Goal: Information Seeking & Learning: Learn about a topic

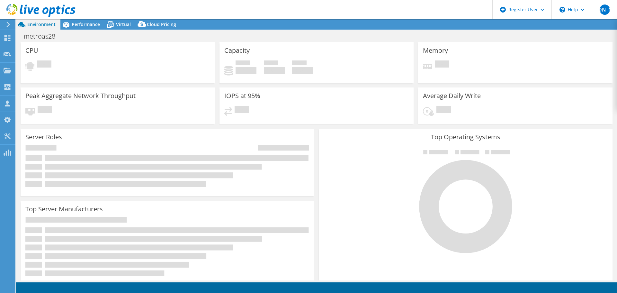
select select "USEast"
select select "USD"
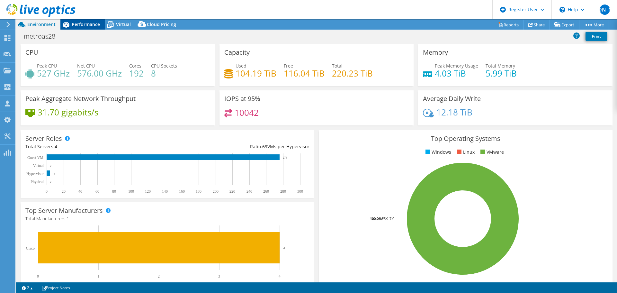
click at [69, 24] on icon at bounding box center [65, 24] width 11 height 11
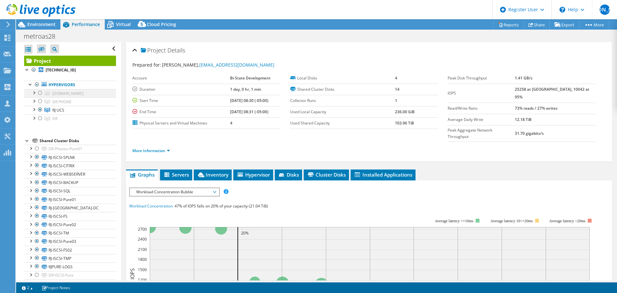
click at [39, 93] on div at bounding box center [40, 93] width 6 height 8
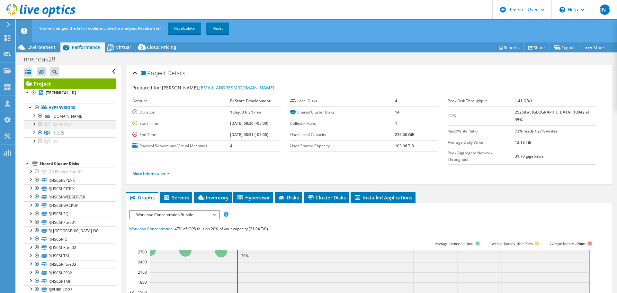
click at [40, 124] on div at bounding box center [40, 124] width 6 height 8
click at [39, 142] on div at bounding box center [40, 141] width 6 height 8
click at [179, 27] on link "Recalculate" at bounding box center [184, 28] width 33 height 12
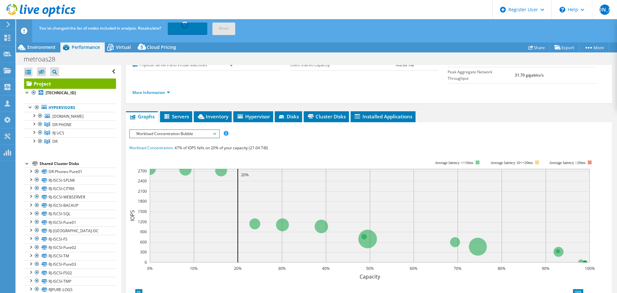
scroll to position [80, 0]
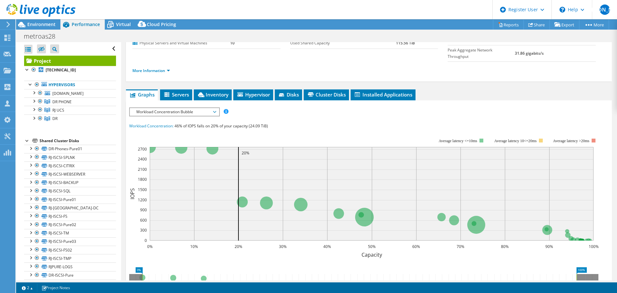
click at [181, 108] on span "Workload Concentration Bubble" at bounding box center [174, 112] width 83 height 8
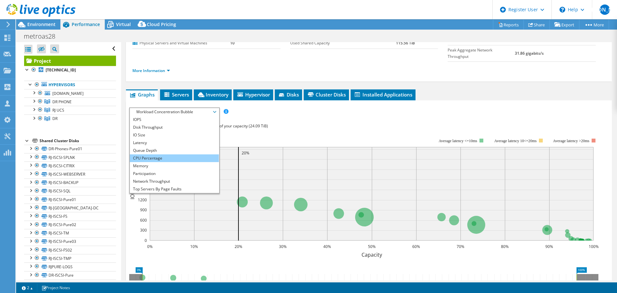
click at [162, 154] on li "CPU Percentage" at bounding box center [174, 158] width 89 height 8
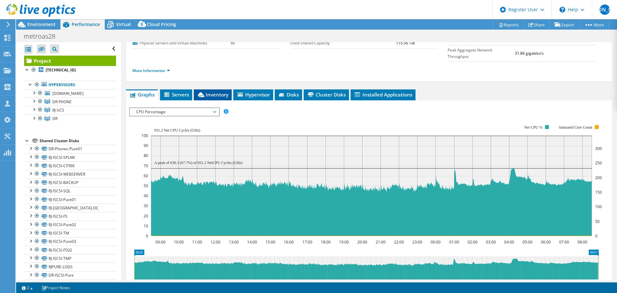
click at [218, 91] on span "Inventory" at bounding box center [212, 94] width 31 height 6
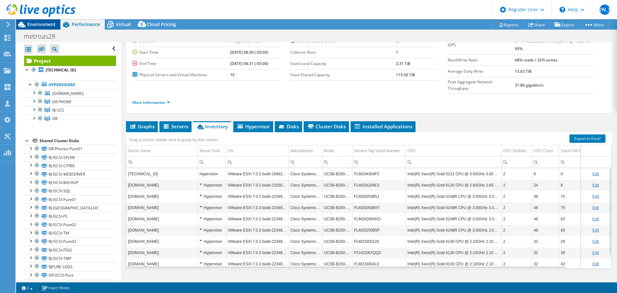
click at [49, 26] on span "Environment" at bounding box center [41, 24] width 28 height 6
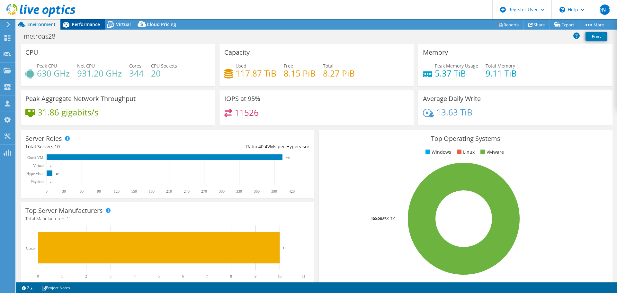
click at [88, 22] on span "Performance" at bounding box center [86, 24] width 28 height 6
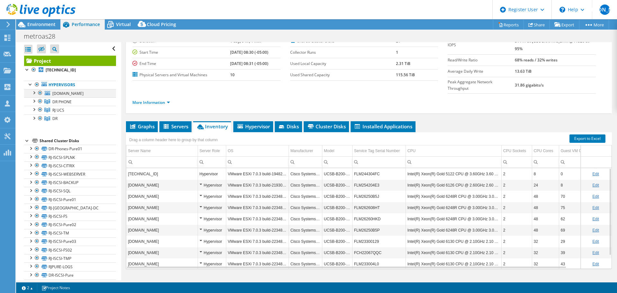
click at [40, 95] on div at bounding box center [40, 93] width 6 height 8
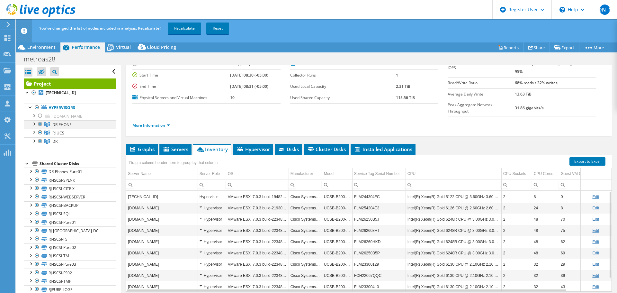
click at [39, 125] on div at bounding box center [40, 124] width 6 height 8
click at [42, 142] on div at bounding box center [40, 141] width 6 height 8
click at [179, 23] on link "Recalculate" at bounding box center [184, 28] width 33 height 12
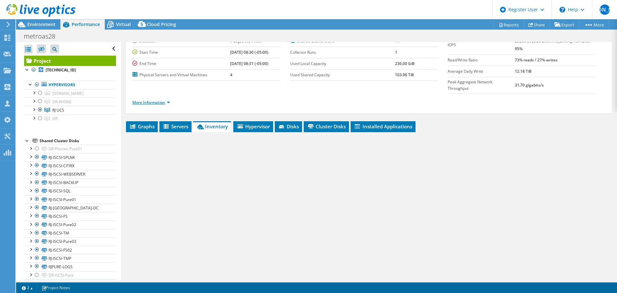
scroll to position [16, 0]
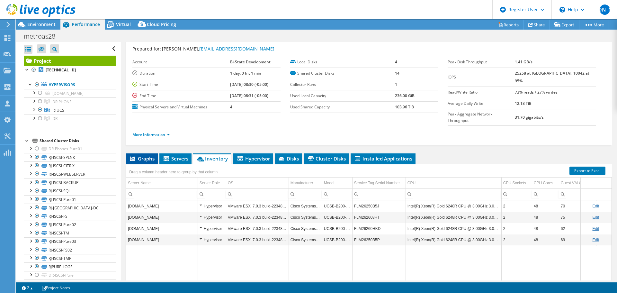
click at [138, 153] on li "Graphs" at bounding box center [142, 158] width 32 height 11
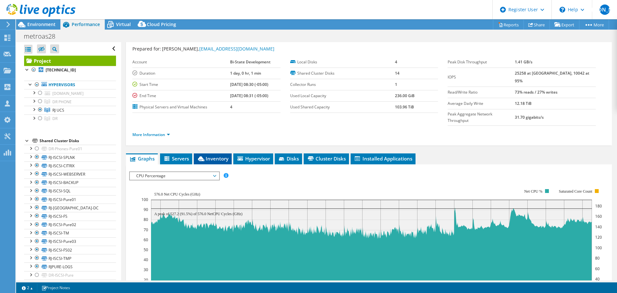
click at [198, 156] on icon at bounding box center [201, 158] width 6 height 5
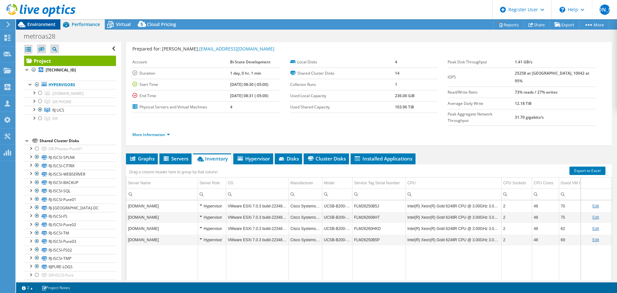
click at [38, 22] on span "Environment" at bounding box center [41, 24] width 28 height 6
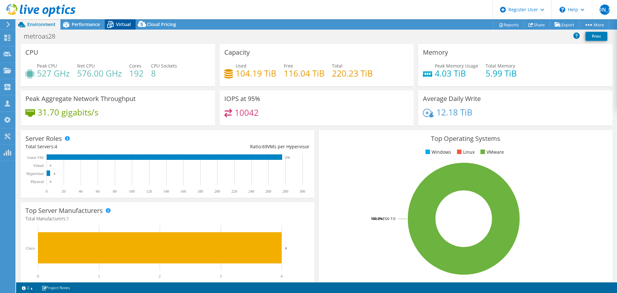
click at [120, 21] on span "Virtual" at bounding box center [123, 24] width 15 height 6
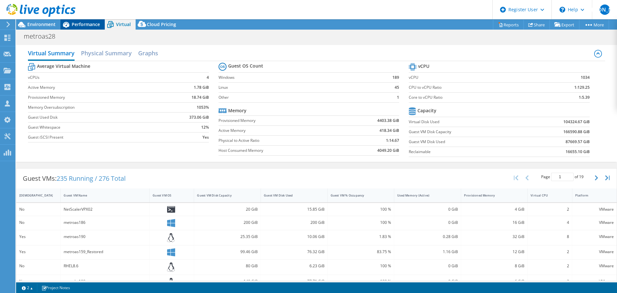
scroll to position [0, 0]
click at [41, 26] on span "Environment" at bounding box center [41, 24] width 28 height 6
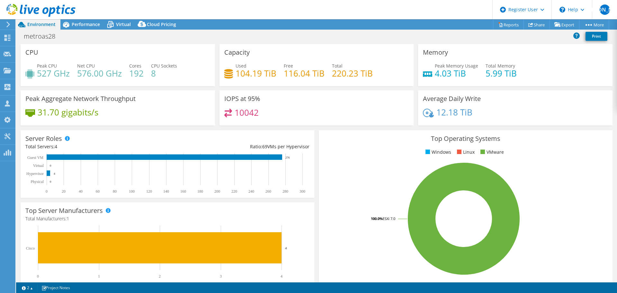
click at [74, 21] on div at bounding box center [37, 11] width 75 height 22
click at [79, 25] on span "Performance" at bounding box center [86, 24] width 28 height 6
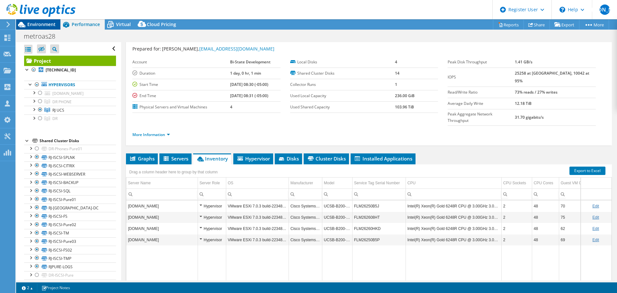
click at [42, 22] on span "Environment" at bounding box center [41, 24] width 28 height 6
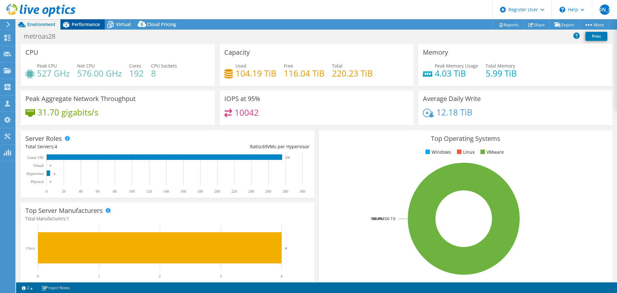
click at [80, 23] on span "Performance" at bounding box center [86, 24] width 28 height 6
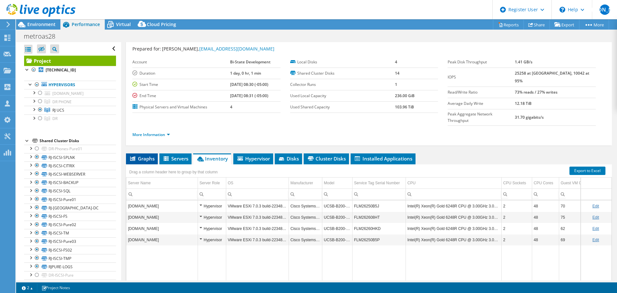
click at [149, 155] on span "Graphs" at bounding box center [141, 158] width 25 height 6
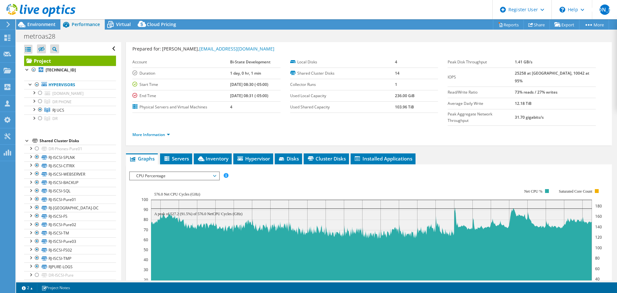
click at [156, 180] on rect at bounding box center [371, 244] width 460 height 129
click at [154, 172] on span "CPU Percentage" at bounding box center [174, 176] width 83 height 8
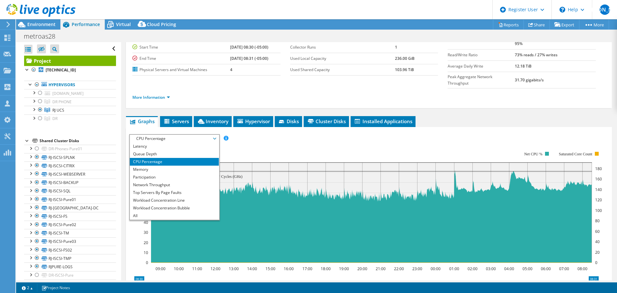
scroll to position [64, 0]
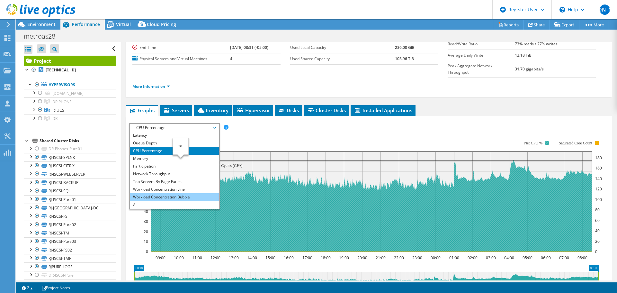
click at [175, 193] on li "Workload Concentration Bubble" at bounding box center [174, 197] width 89 height 8
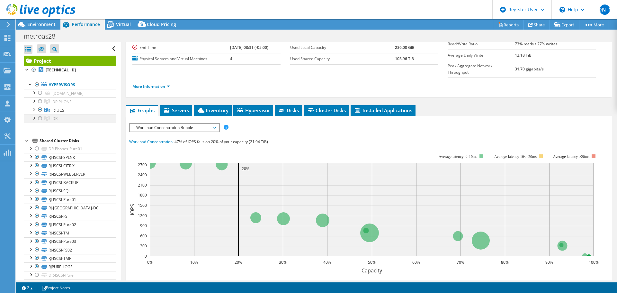
click at [39, 118] on div at bounding box center [40, 118] width 6 height 8
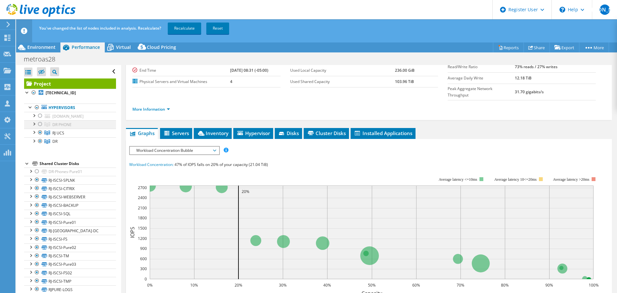
click at [39, 126] on div at bounding box center [40, 124] width 6 height 8
click at [38, 115] on div at bounding box center [40, 116] width 6 height 8
click at [181, 25] on link "Recalculate" at bounding box center [184, 28] width 33 height 12
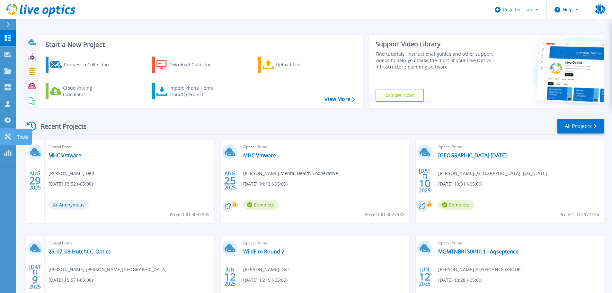
click at [4, 133] on icon at bounding box center [8, 136] width 8 height 6
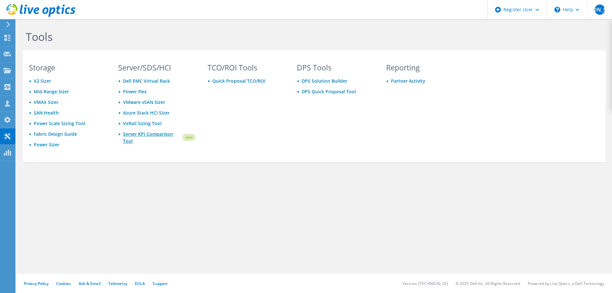
click at [155, 138] on link "Server KPI Comparison Tool" at bounding box center [152, 137] width 58 height 14
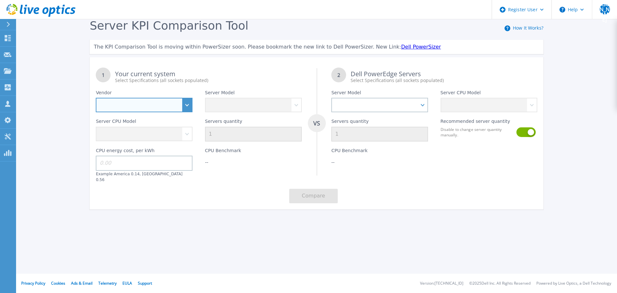
click at [143, 102] on select "Dell HPE Lenovo Supermicro" at bounding box center [144, 105] width 97 height 14
click at [68, 150] on div "Server KPI Comparison Tool How It Works? The KPI Comparison Tool is moving with…" at bounding box center [308, 120] width 617 height 240
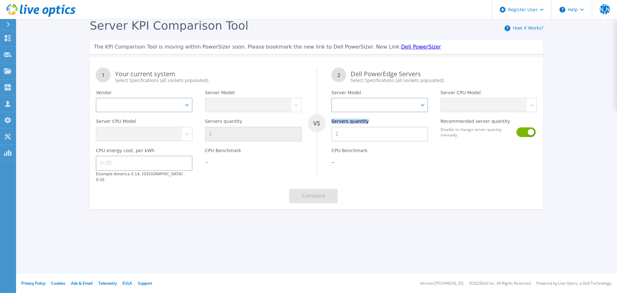
click at [392, 130] on div "Servers quantity 1" at bounding box center [379, 126] width 109 height 29
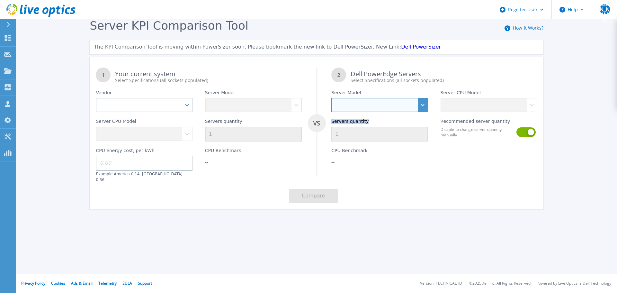
click at [384, 107] on select "PowerEdge C6520 PowerEdge C6525 PowerEdge HS5610 PowerEdge HS5620 PowerEdge R24…" at bounding box center [379, 105] width 97 height 14
click at [378, 82] on div "Select Specifications (all sockets populated)" at bounding box center [444, 80] width 186 height 6
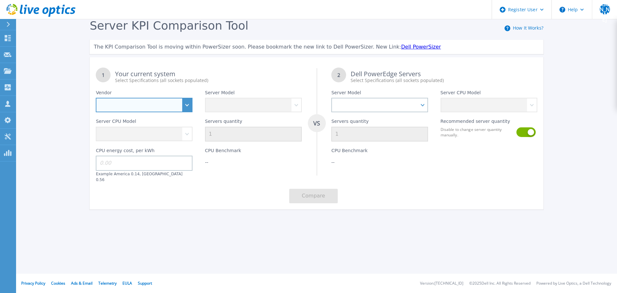
click at [185, 105] on select "Dell HPE Lenovo Supermicro" at bounding box center [144, 105] width 97 height 14
click at [77, 127] on div "Server KPI Comparison Tool How It Works? The KPI Comparison Tool is moving with…" at bounding box center [308, 120] width 617 height 240
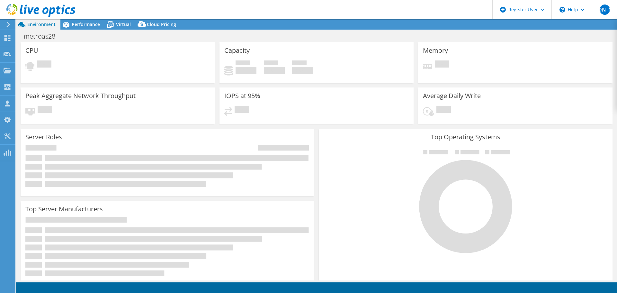
select select "USEast"
select select "USD"
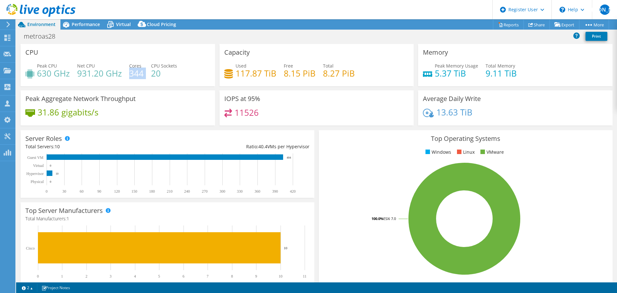
drag, startPoint x: 144, startPoint y: 73, endPoint x: 130, endPoint y: 75, distance: 13.9
click at [130, 75] on div "Peak CPU 630 GHz Net CPU 931.20 GHz Cores 344 CPU Sockets 20" at bounding box center [117, 72] width 185 height 21
click at [116, 57] on div "CPU Peak CPU 630 GHz Net CPU 931.20 GHz Cores 344 CPU Sockets 20" at bounding box center [118, 65] width 194 height 42
drag, startPoint x: 71, startPoint y: 75, endPoint x: 39, endPoint y: 76, distance: 31.8
click at [39, 76] on div "Peak CPU 630 GHz Net CPU 931.20 GHz Cores 344 CPU Sockets 20" at bounding box center [117, 72] width 185 height 21
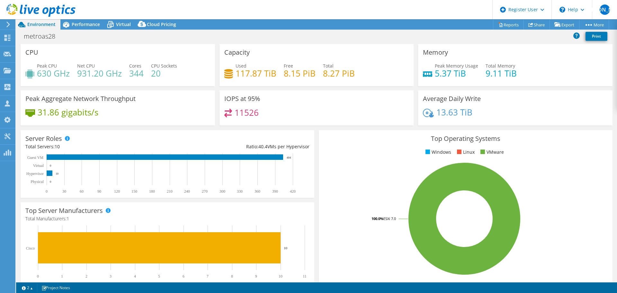
click at [75, 56] on div "CPU Peak CPU 630 GHz Net CPU 931.20 GHz Cores 344 CPU Sockets 20" at bounding box center [118, 65] width 194 height 42
drag, startPoint x: 282, startPoint y: 76, endPoint x: 354, endPoint y: 74, distance: 72.0
click at [354, 74] on div "Used 117.87 TiB Free 8.15 PiB Total 8.27 PiB" at bounding box center [316, 72] width 185 height 21
click at [356, 74] on div "Used 117.87 TiB Free 8.15 PiB Total 8.27 PiB" at bounding box center [316, 72] width 185 height 21
click at [72, 25] on span "Performance" at bounding box center [86, 24] width 28 height 6
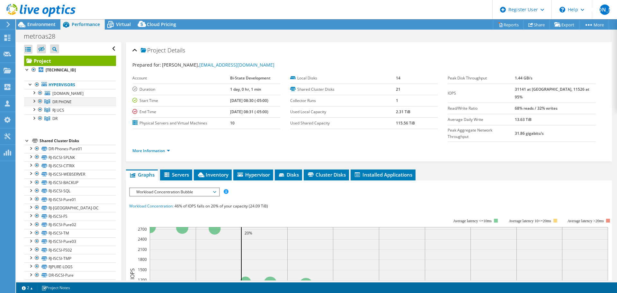
click at [32, 101] on div at bounding box center [34, 100] width 6 height 6
click at [69, 109] on link "RJ UCS" at bounding box center [70, 110] width 92 height 8
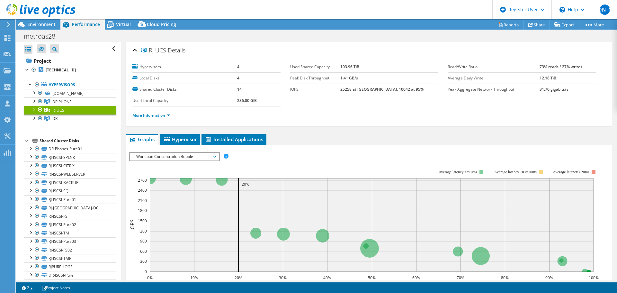
click at [33, 108] on div at bounding box center [34, 109] width 6 height 6
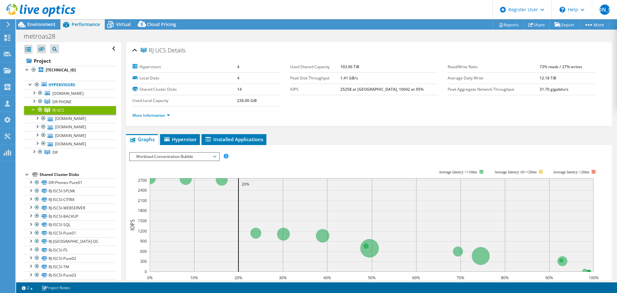
click at [33, 110] on div at bounding box center [34, 109] width 6 height 6
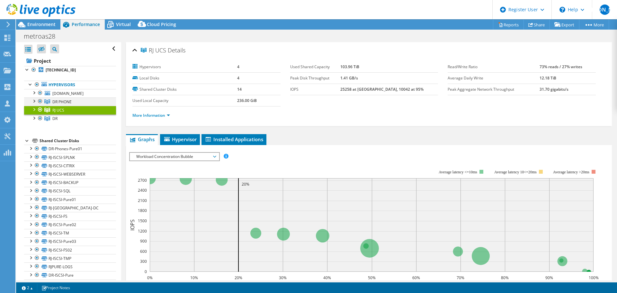
click at [39, 100] on div at bounding box center [40, 101] width 6 height 8
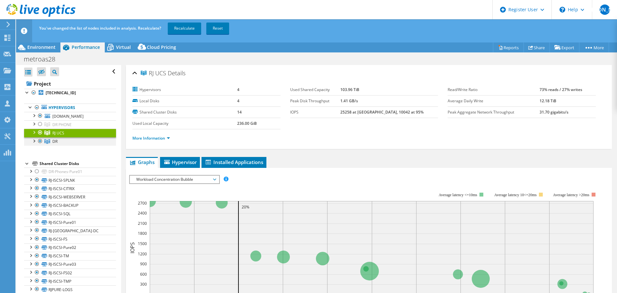
click at [40, 141] on div at bounding box center [40, 141] width 6 height 8
click at [176, 27] on link "Recalculate" at bounding box center [184, 28] width 33 height 12
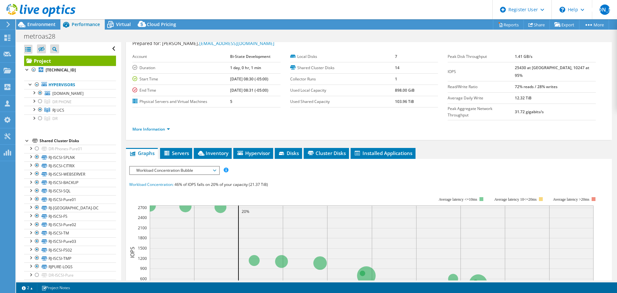
scroll to position [32, 0]
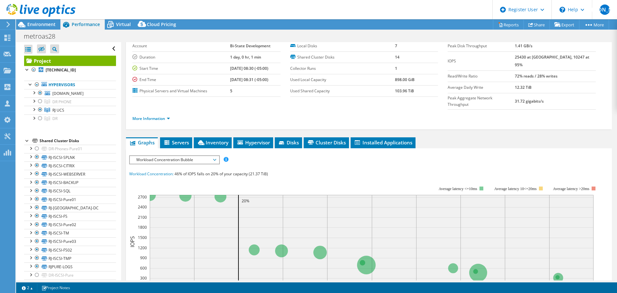
click at [176, 156] on span "Workload Concentration Bubble" at bounding box center [174, 160] width 83 height 8
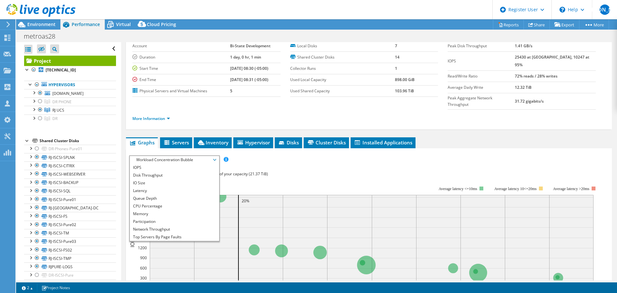
click at [347, 170] on div "Workload Concentration: 46% of IOPS falls on 20% of your capacity (21.37 TiB)" at bounding box center [368, 173] width 479 height 7
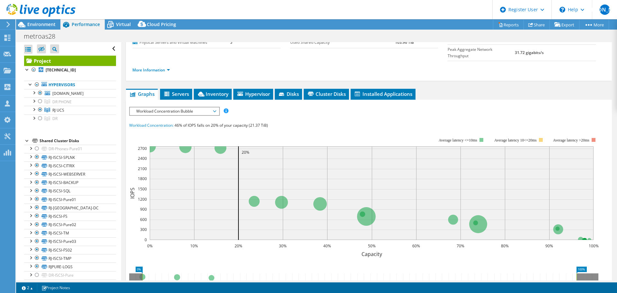
scroll to position [96, 0]
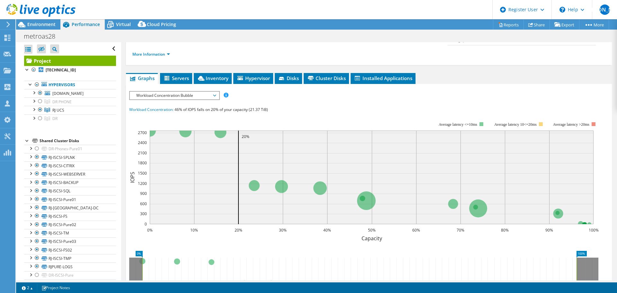
click at [189, 92] on span "Workload Concentration Bubble" at bounding box center [174, 96] width 83 height 8
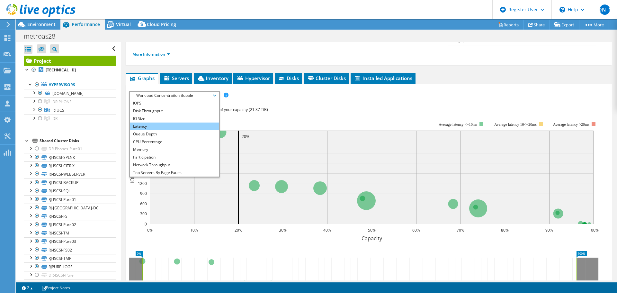
click at [176, 122] on li "Latency" at bounding box center [174, 126] width 89 height 8
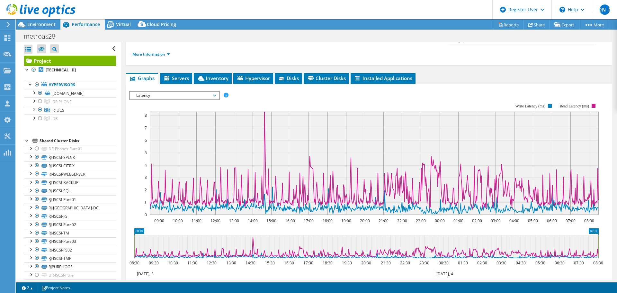
click at [190, 92] on span "Latency" at bounding box center [174, 96] width 83 height 8
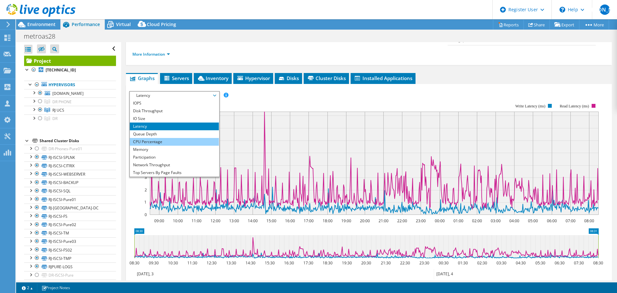
click at [186, 138] on li "CPU Percentage" at bounding box center [174, 142] width 89 height 8
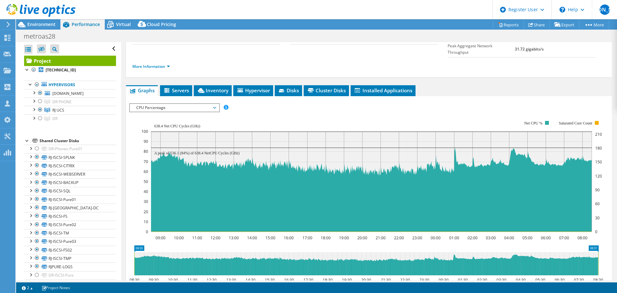
scroll to position [64, 0]
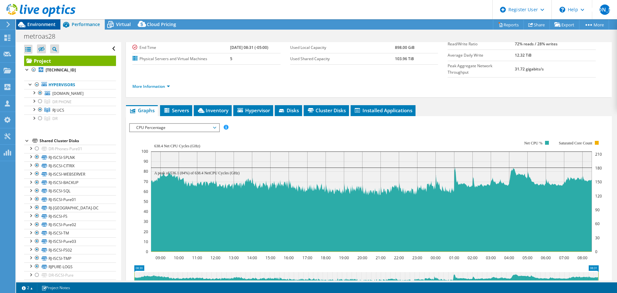
click at [41, 24] on span "Environment" at bounding box center [41, 24] width 28 height 6
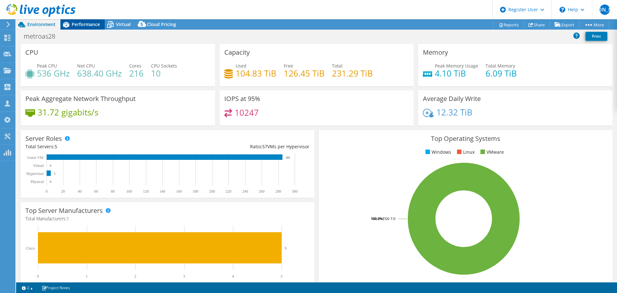
click at [80, 26] on span "Performance" at bounding box center [86, 24] width 28 height 6
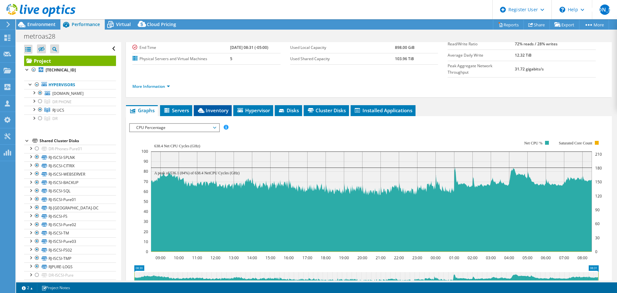
click at [219, 107] on span "Inventory" at bounding box center [212, 110] width 31 height 6
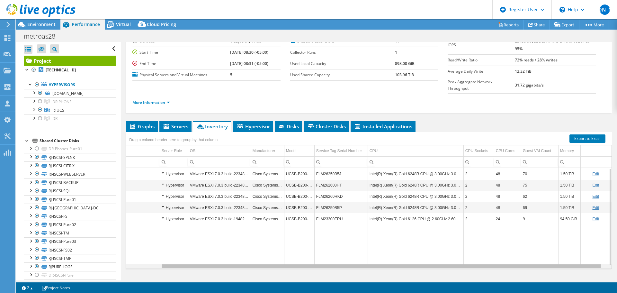
scroll to position [0, 44]
drag, startPoint x: 377, startPoint y: 252, endPoint x: 459, endPoint y: 249, distance: 82.6
click at [459, 249] on body "WU Dell User William Ugland William.Ugland@dell.com Dell My Profile Log Out \n …" at bounding box center [308, 146] width 617 height 293
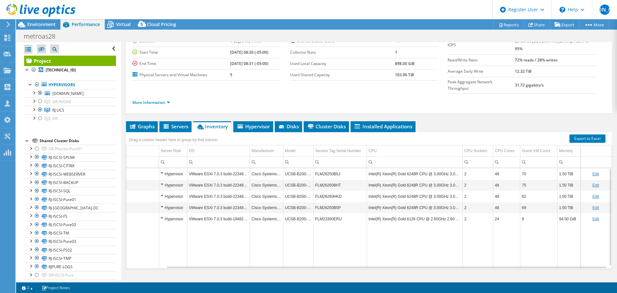
click at [276, 252] on td "Data grid" at bounding box center [266, 246] width 33 height 44
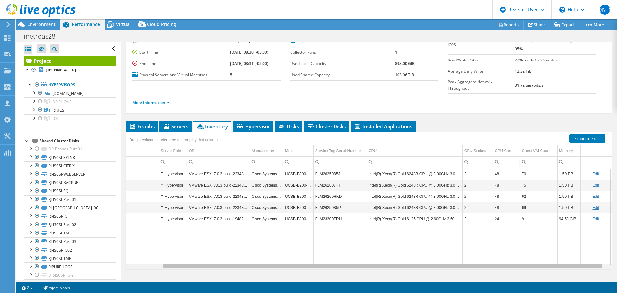
scroll to position [0, 0]
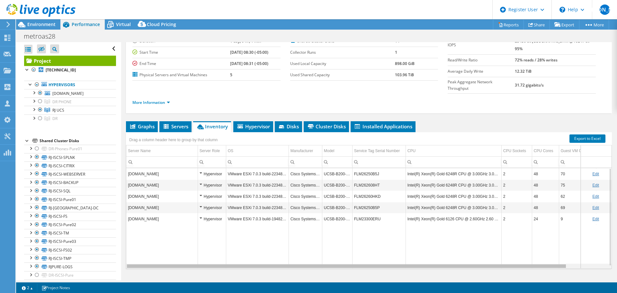
drag, startPoint x: 276, startPoint y: 254, endPoint x: 199, endPoint y: 254, distance: 76.8
click at [199, 254] on body "WU Dell User William Ugland William.Ugland@dell.com Dell My Profile Log Out \n …" at bounding box center [308, 146] width 617 height 293
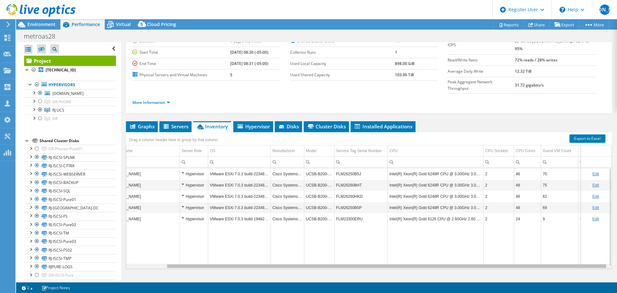
scroll to position [0, 44]
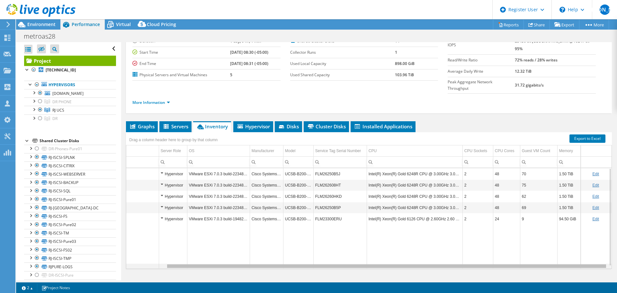
drag, startPoint x: 249, startPoint y: 253, endPoint x: 350, endPoint y: 253, distance: 100.9
click at [350, 253] on body "WU Dell User William Ugland William.Ugland@dell.com Dell My Profile Log Out \n …" at bounding box center [308, 146] width 617 height 293
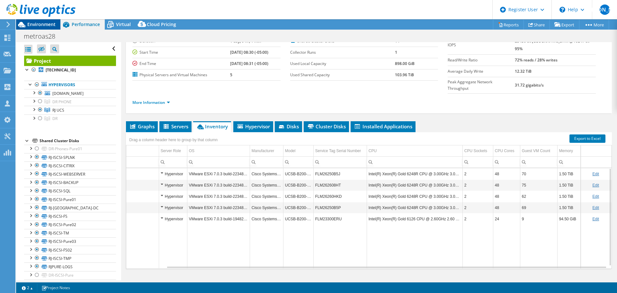
click at [38, 22] on span "Environment" at bounding box center [41, 24] width 28 height 6
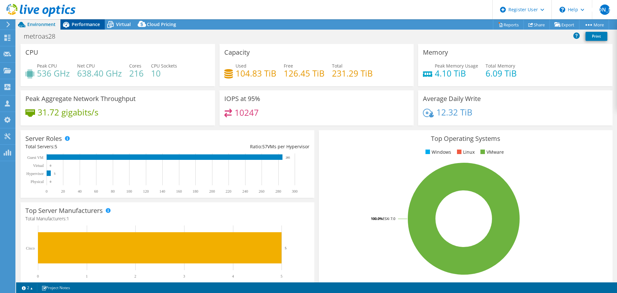
click at [74, 25] on span "Performance" at bounding box center [86, 24] width 28 height 6
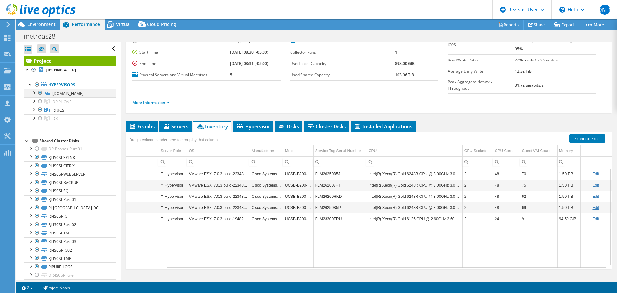
click at [40, 93] on div at bounding box center [40, 93] width 6 height 8
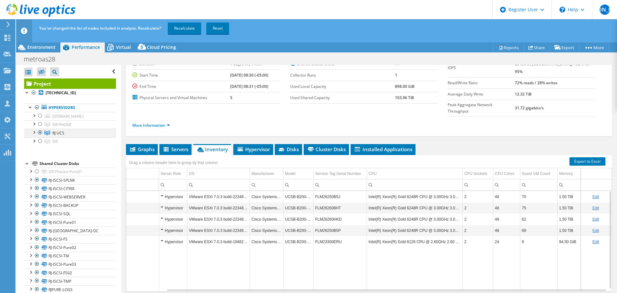
click at [41, 133] on div at bounding box center [40, 133] width 6 height 8
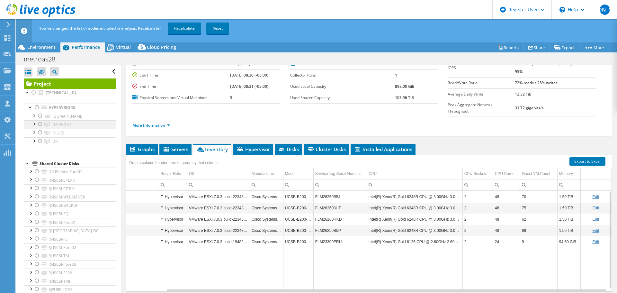
click at [40, 123] on div at bounding box center [40, 124] width 6 height 8
click at [40, 139] on div at bounding box center [40, 141] width 6 height 8
click at [185, 29] on link "Recalculate" at bounding box center [184, 28] width 33 height 12
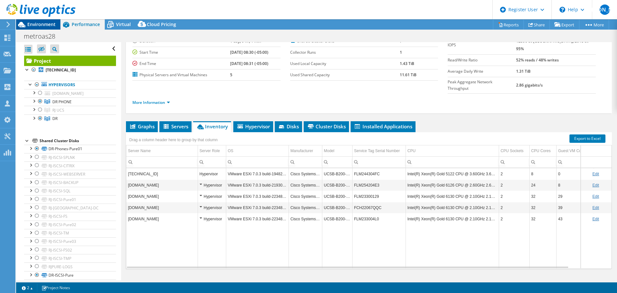
click at [42, 25] on span "Environment" at bounding box center [41, 24] width 28 height 6
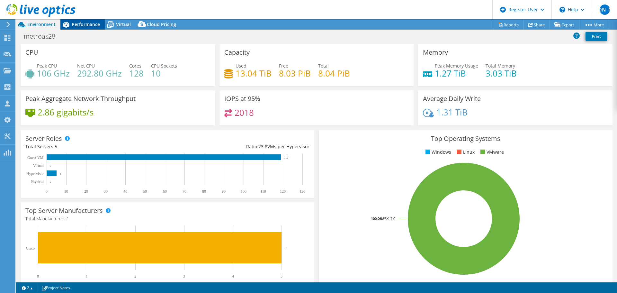
click at [76, 25] on span "Performance" at bounding box center [86, 24] width 28 height 6
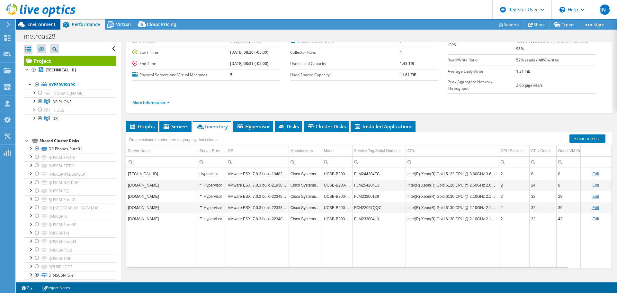
click at [48, 28] on div "Environment" at bounding box center [38, 24] width 44 height 10
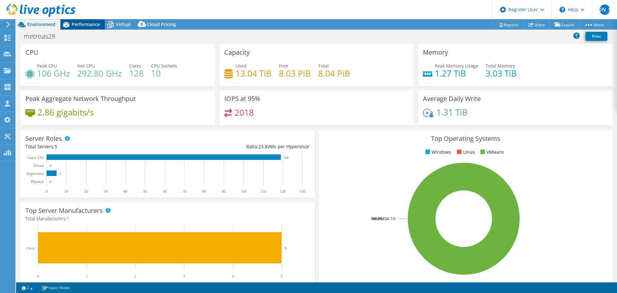
click at [94, 23] on span "Performance" at bounding box center [86, 24] width 28 height 6
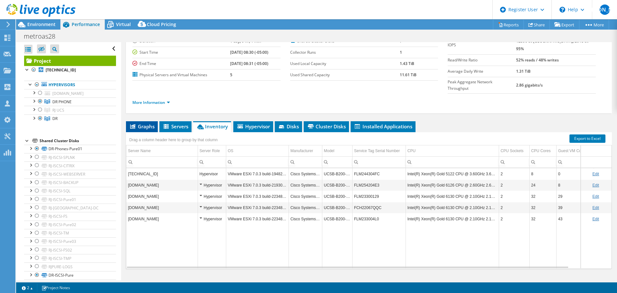
click at [132, 124] on icon at bounding box center [132, 126] width 5 height 4
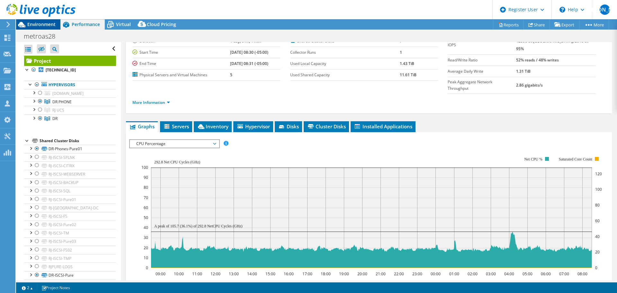
click at [40, 26] on span "Environment" at bounding box center [41, 24] width 28 height 6
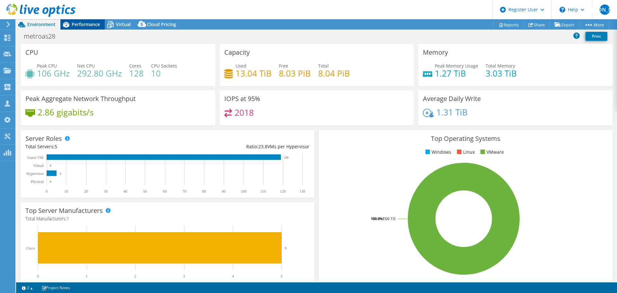
click at [89, 26] on span "Performance" at bounding box center [86, 24] width 28 height 6
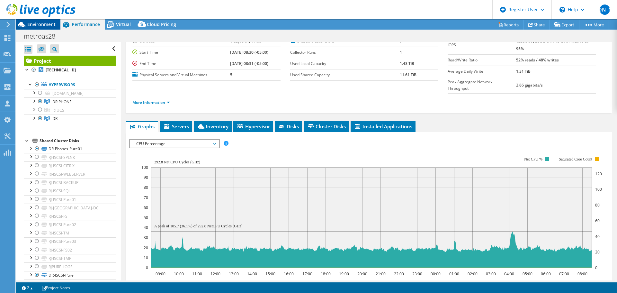
click at [44, 25] on span "Environment" at bounding box center [41, 24] width 28 height 6
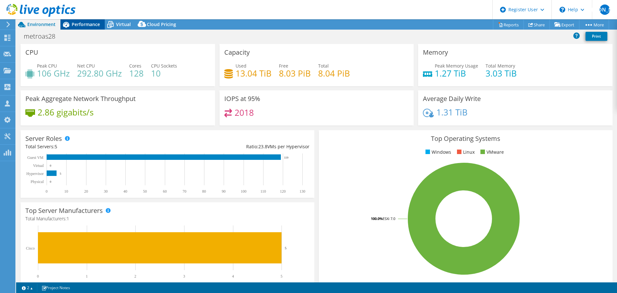
click at [88, 25] on span "Performance" at bounding box center [86, 24] width 28 height 6
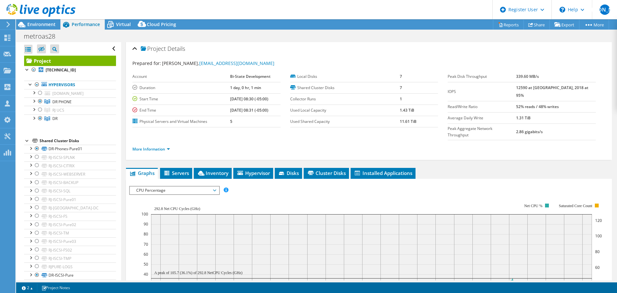
scroll to position [0, 0]
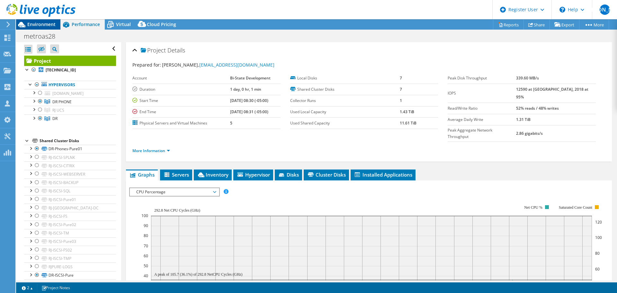
click at [47, 24] on span "Environment" at bounding box center [41, 24] width 28 height 6
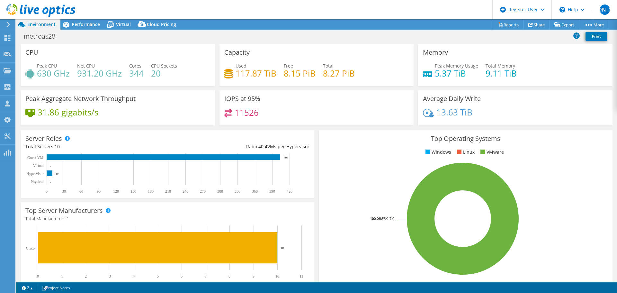
select select "USEast"
select select "USD"
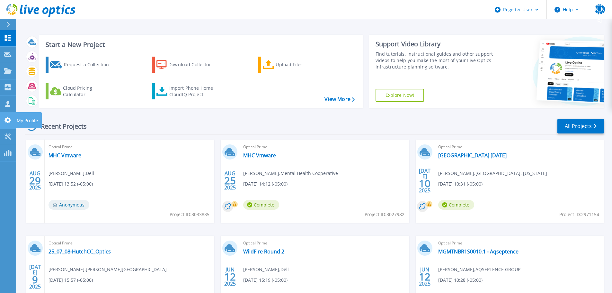
click at [11, 118] on icon at bounding box center [8, 120] width 8 height 6
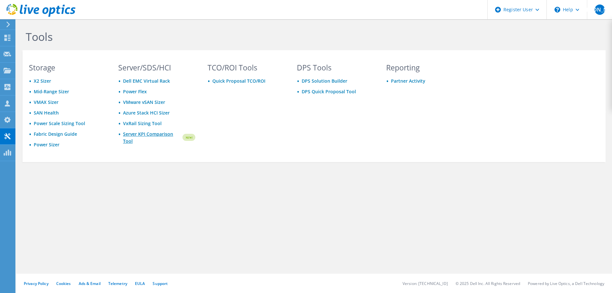
click at [151, 136] on link "Server KPI Comparison Tool" at bounding box center [152, 137] width 58 height 14
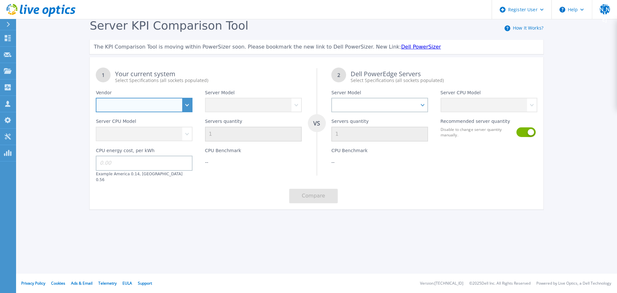
click at [136, 108] on select "Dell HPE Lenovo Supermicro" at bounding box center [144, 105] width 97 height 14
select select "Dell"
click at [96, 98] on select "Dell HPE Lenovo Supermicro" at bounding box center [144, 105] width 97 height 14
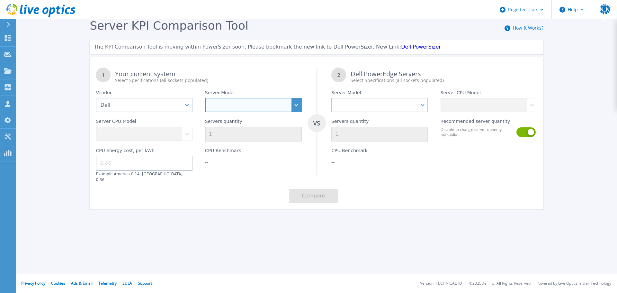
click at [275, 105] on select "PowerEdge C6520 PowerEdge C6525 PowerEdge HS5610 PowerEdge HS5620 PowerEdge R24…" at bounding box center [253, 105] width 97 height 14
click at [240, 107] on select "PowerEdge C6520 PowerEdge C6525 PowerEdge HS5610 PowerEdge HS5620 PowerEdge R24…" at bounding box center [253, 105] width 97 height 14
click at [77, 188] on div "Server KPI Comparison Tool How It Works? The KPI Comparison Tool is moving with…" at bounding box center [308, 120] width 617 height 240
